Goal: Task Accomplishment & Management: Manage account settings

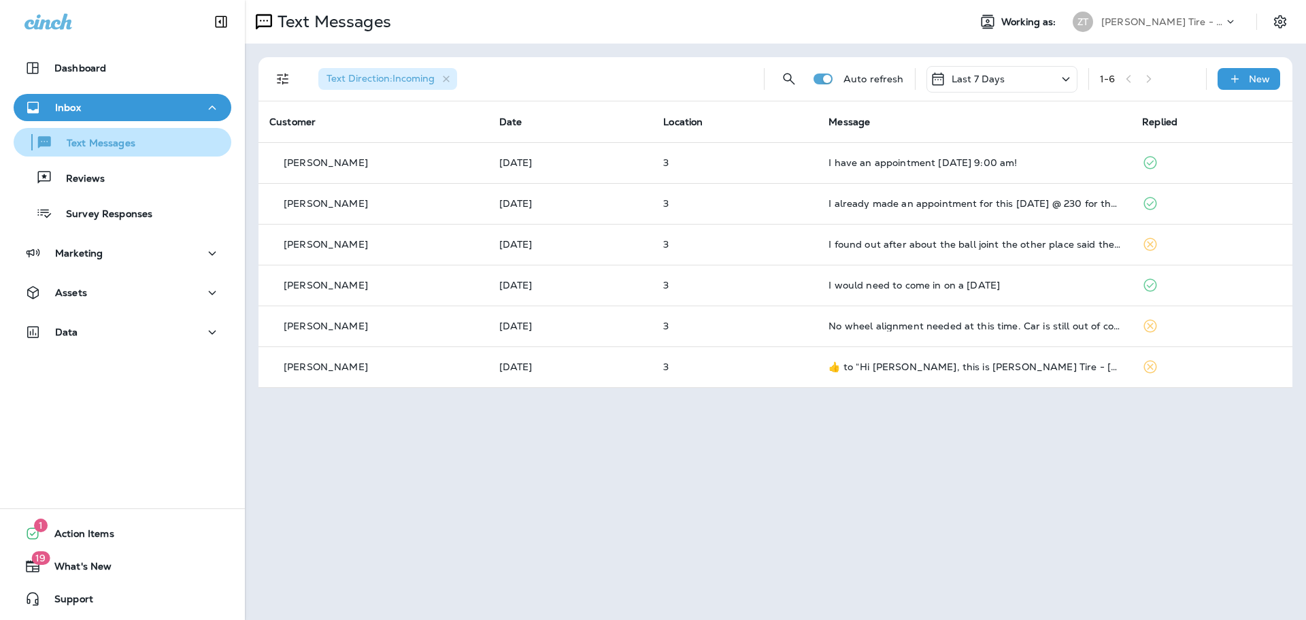
click at [101, 137] on p "Text Messages" at bounding box center [94, 143] width 82 height 13
click at [95, 139] on p "Text Messages" at bounding box center [94, 143] width 82 height 13
click at [1141, 12] on div "[PERSON_NAME] Tire - [GEOGRAPHIC_DATA]" at bounding box center [1162, 22] width 122 height 20
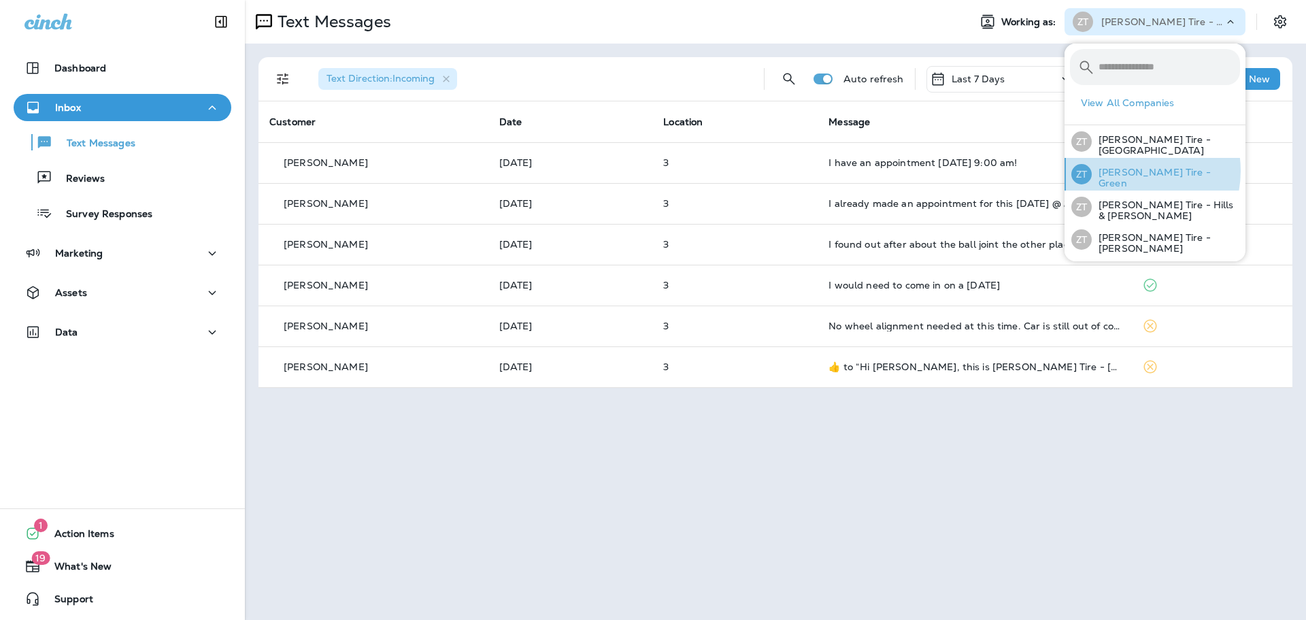
click at [1128, 171] on p "[PERSON_NAME] Tire - Green" at bounding box center [1166, 178] width 148 height 22
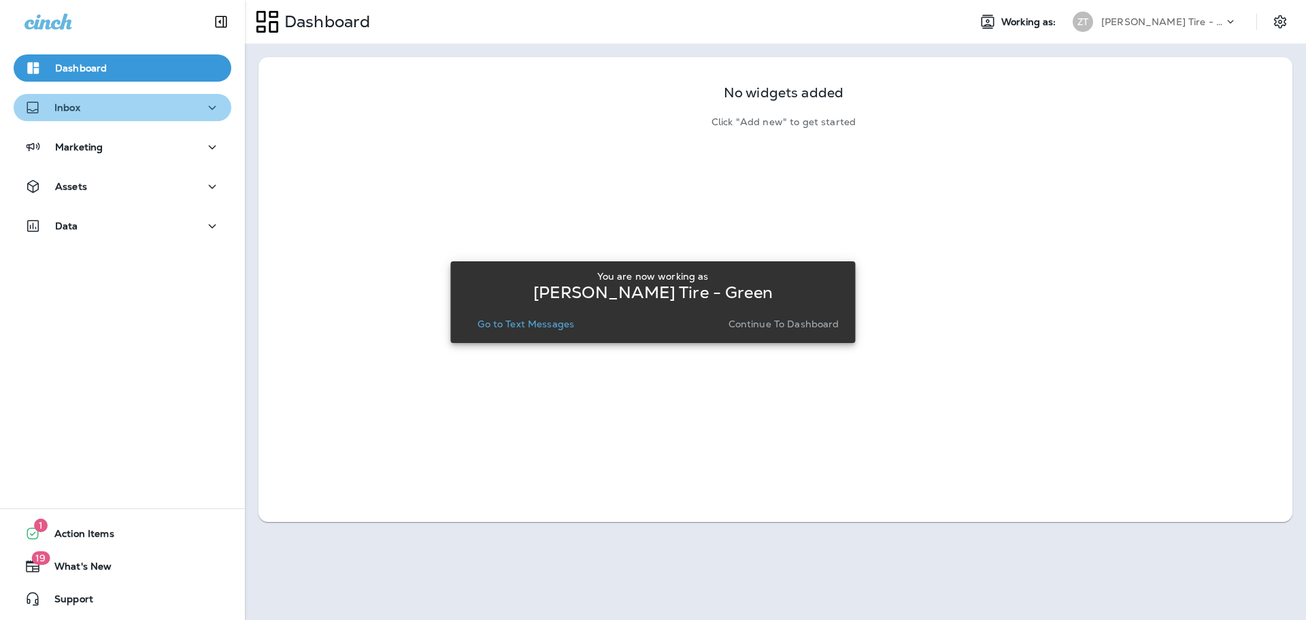
click at [180, 112] on div "Inbox" at bounding box center [122, 107] width 196 height 17
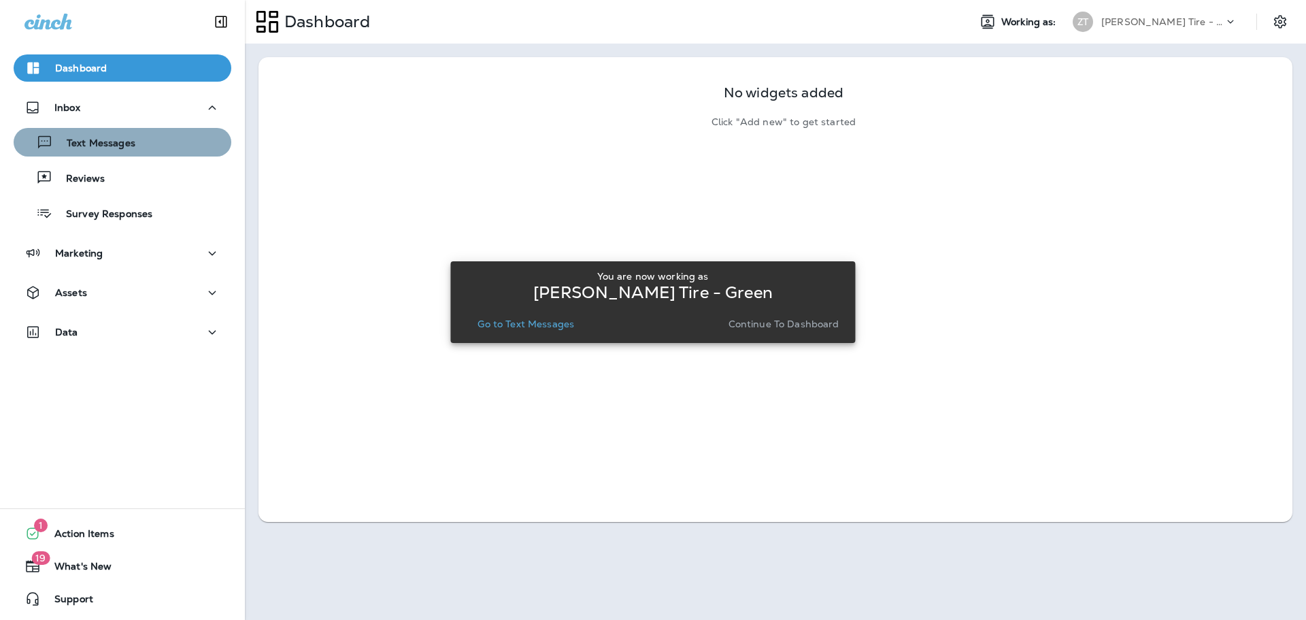
click at [150, 154] on button "Text Messages" at bounding box center [123, 142] width 218 height 29
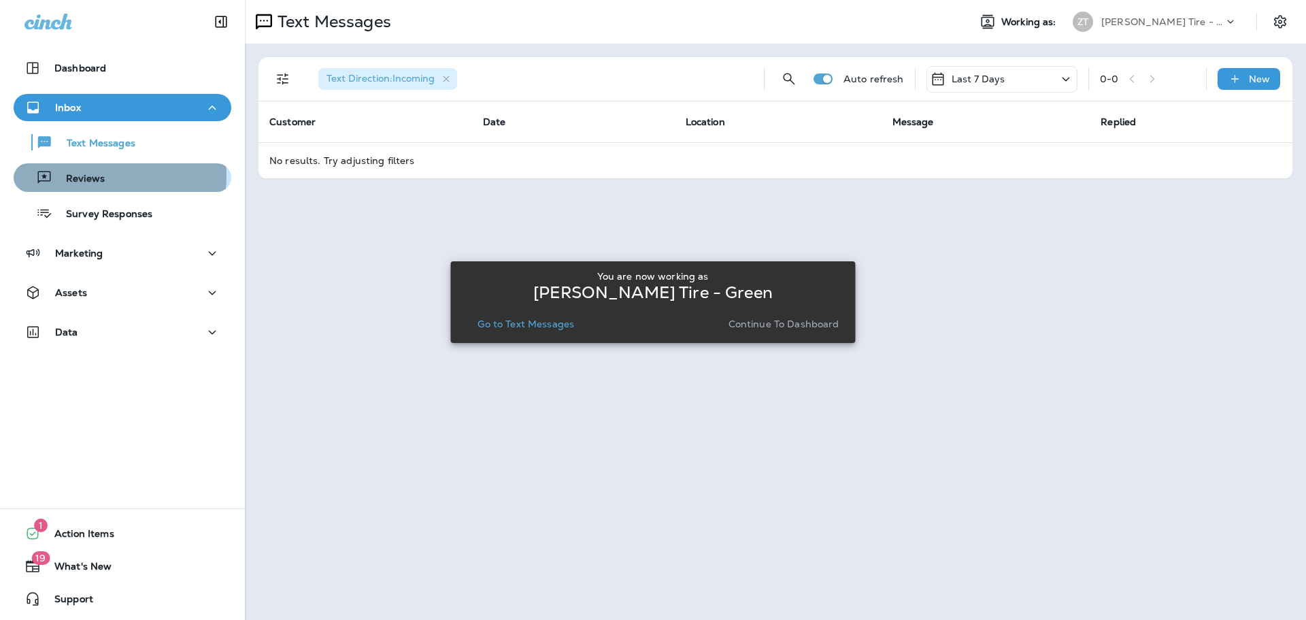
click at [100, 175] on p "Reviews" at bounding box center [78, 179] width 52 height 13
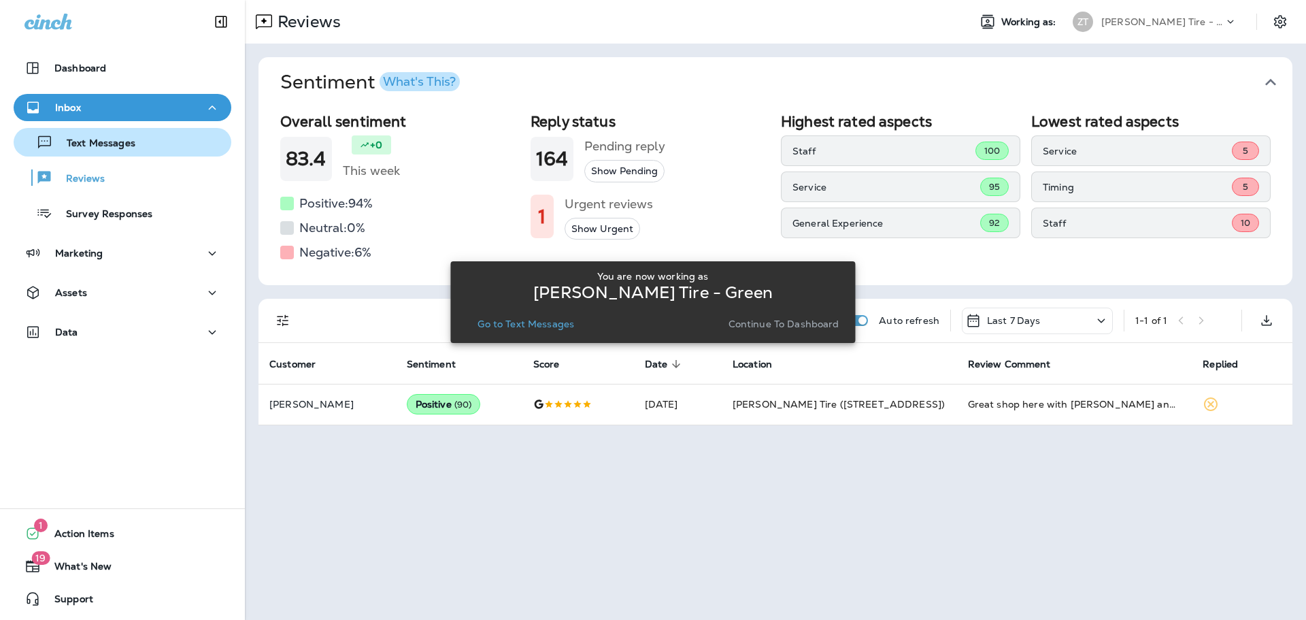
click at [101, 146] on p "Text Messages" at bounding box center [94, 143] width 82 height 13
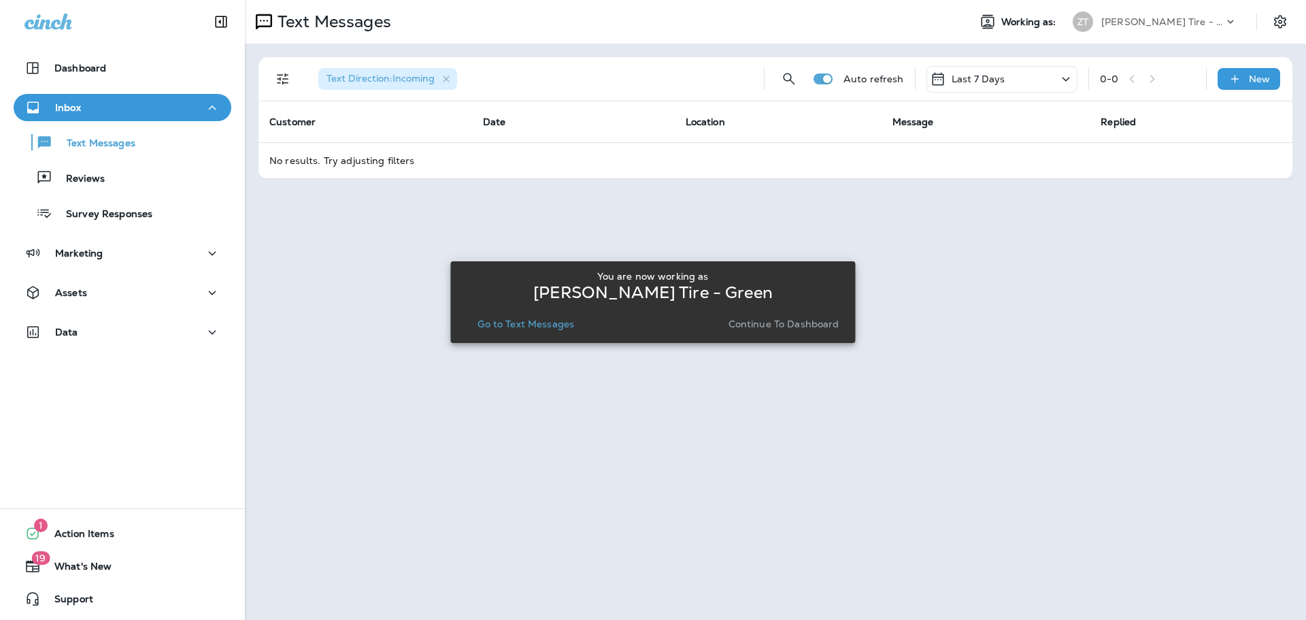
click at [1125, 15] on div "[PERSON_NAME] Tire - Green" at bounding box center [1162, 22] width 122 height 20
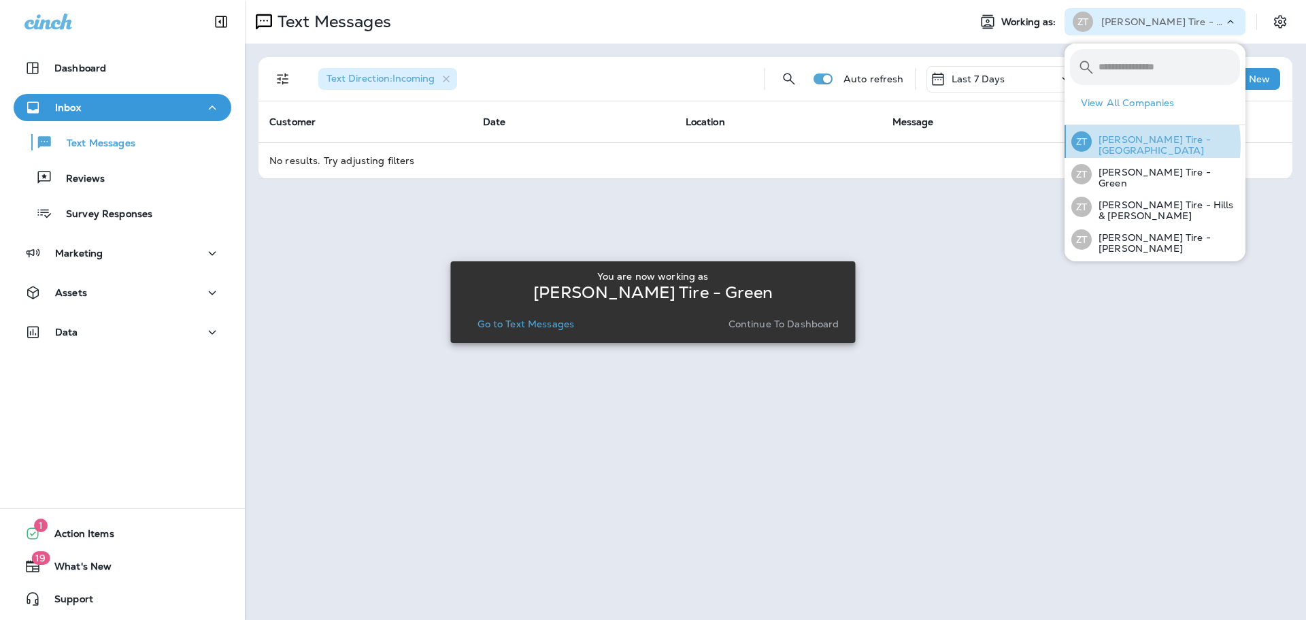
click at [1122, 144] on p "[PERSON_NAME] Tire - [GEOGRAPHIC_DATA]" at bounding box center [1166, 145] width 148 height 22
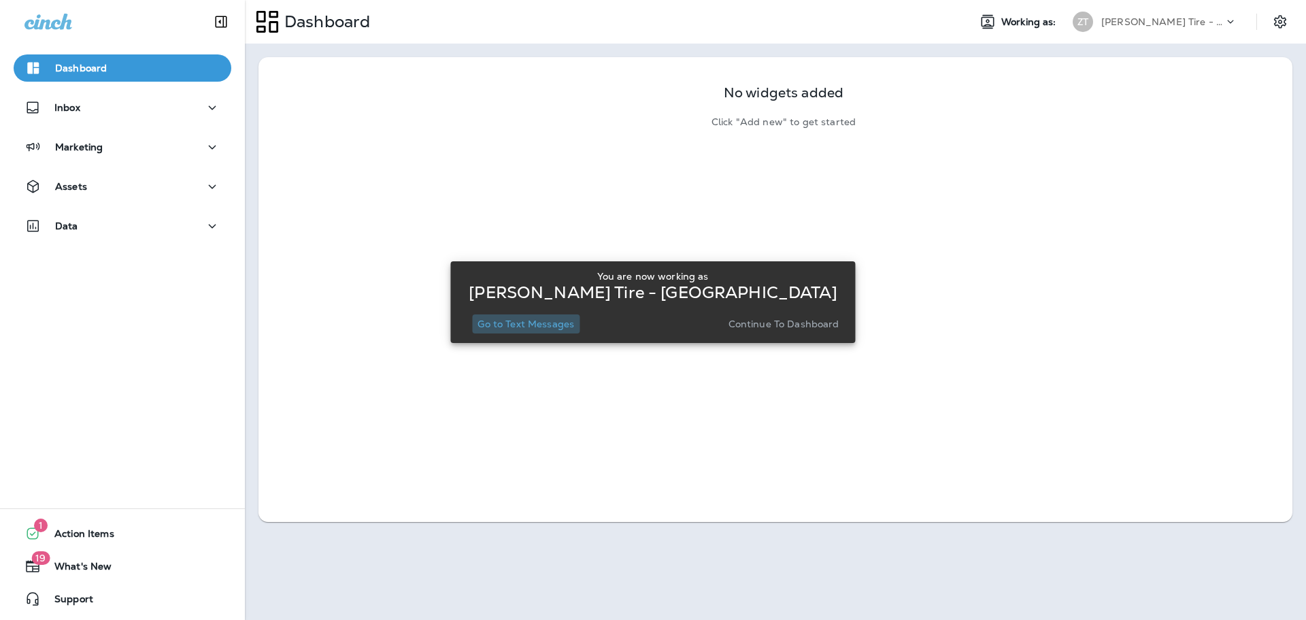
click at [546, 323] on p "Go to Text Messages" at bounding box center [526, 323] width 97 height 11
